Goal: Task Accomplishment & Management: Manage account settings

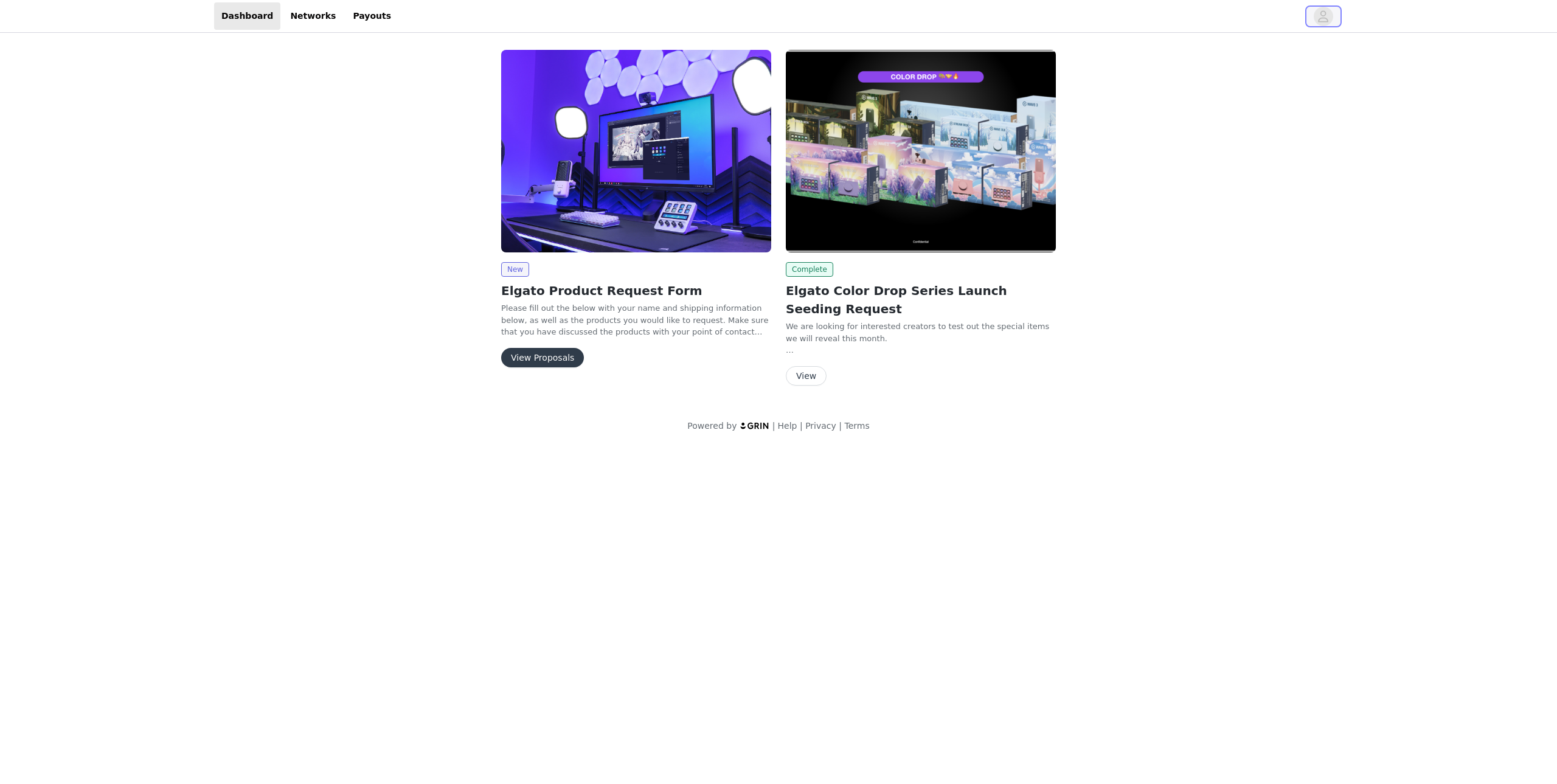
click at [1324, 17] on icon "avatar" at bounding box center [1323, 16] width 12 height 20
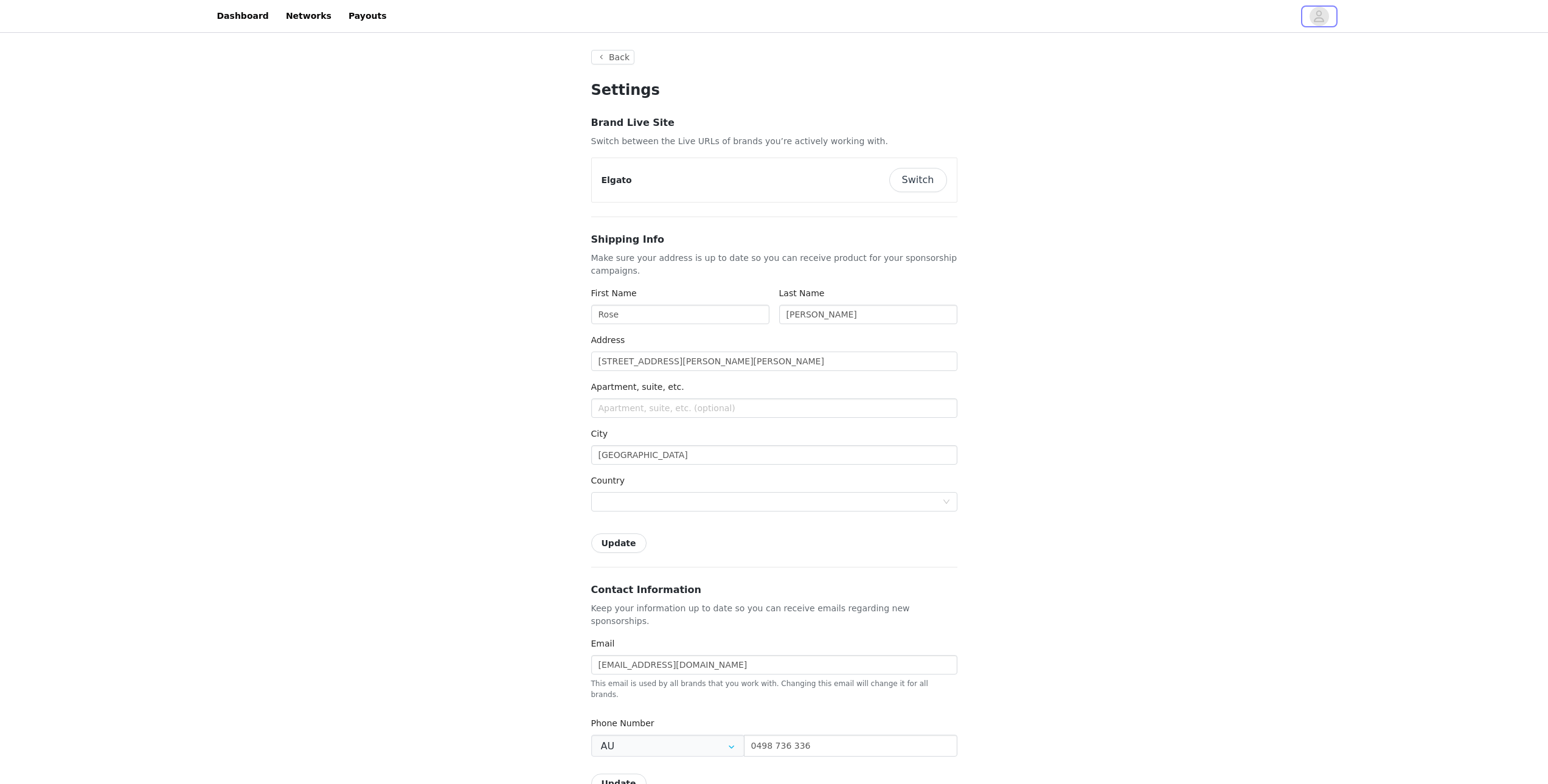
type input "+61 ([GEOGRAPHIC_DATA])"
click at [925, 181] on button "Switch" at bounding box center [918, 180] width 58 height 25
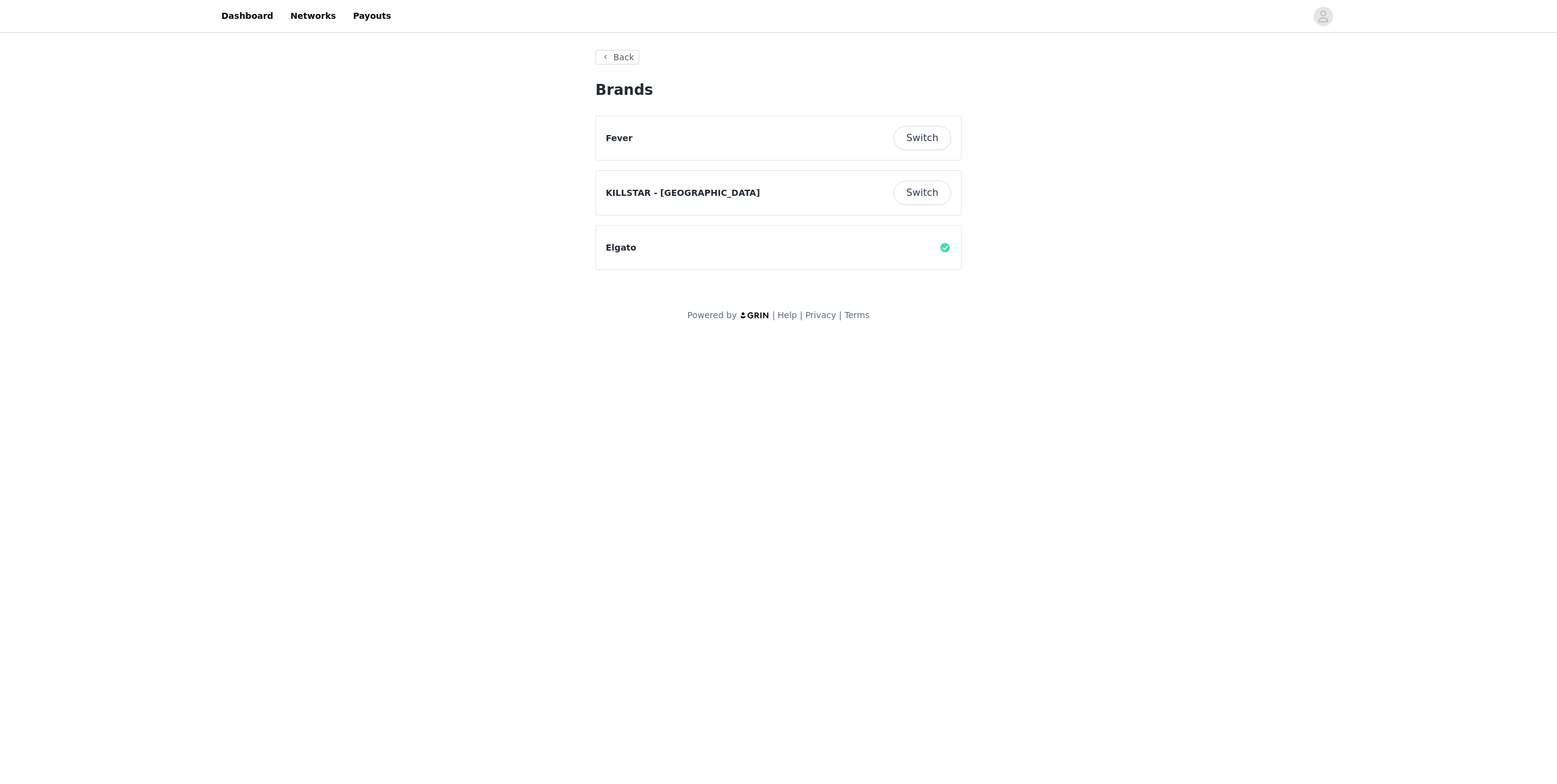
click at [922, 187] on button "Switch" at bounding box center [922, 193] width 58 height 25
